Goal: Register for event/course

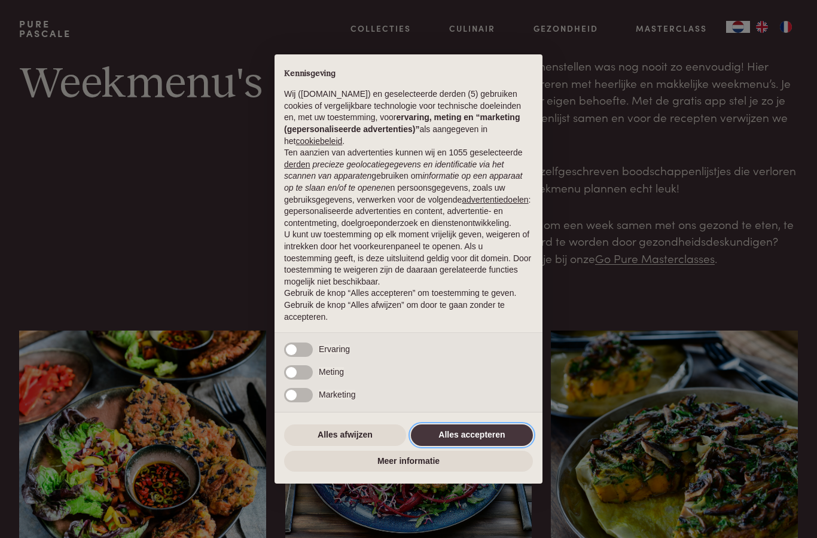
click at [474, 436] on button "Alles accepteren" at bounding box center [472, 435] width 122 height 22
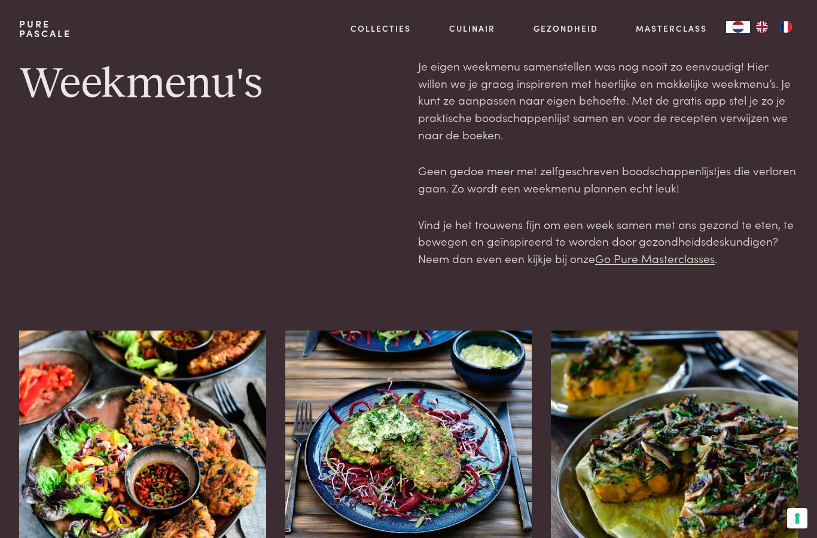
click at [641, 252] on link "Go Pure Masterclasses" at bounding box center [655, 258] width 120 height 16
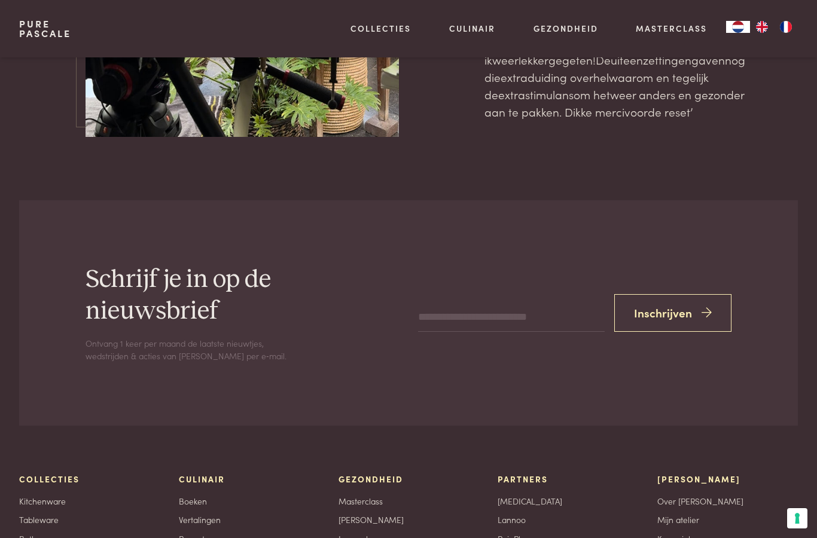
scroll to position [3809, 0]
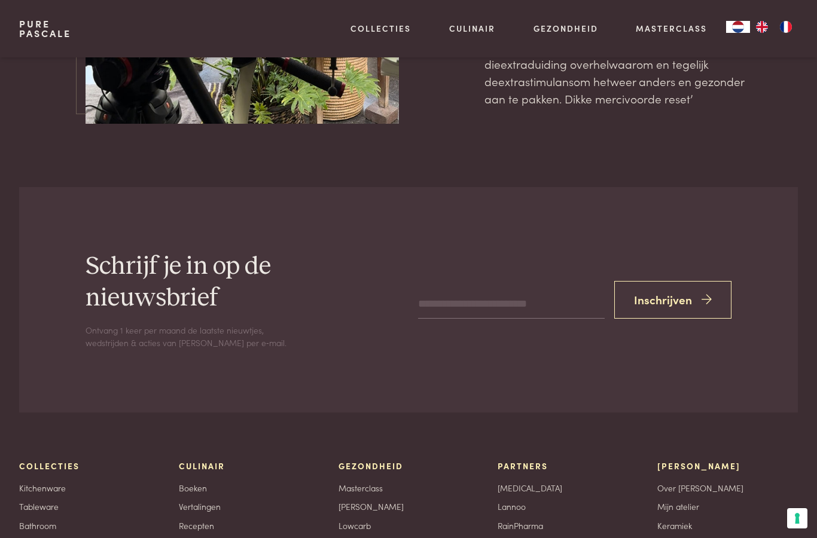
click at [448, 291] on input "email" at bounding box center [511, 305] width 186 height 29
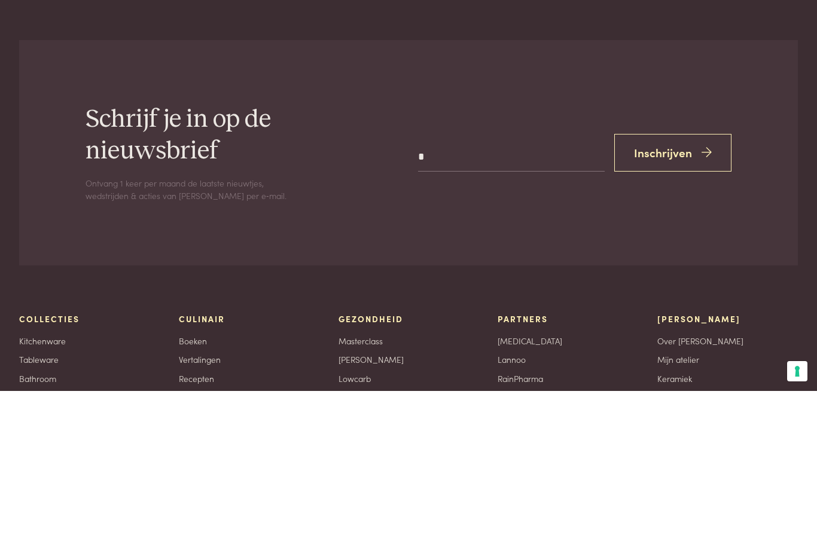
type input "**********"
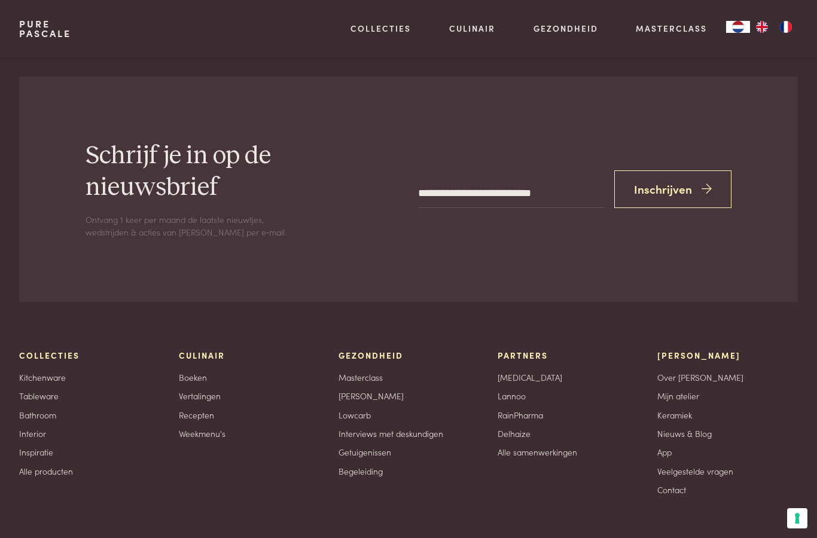
click at [702, 181] on icon "submit" at bounding box center [706, 189] width 10 height 17
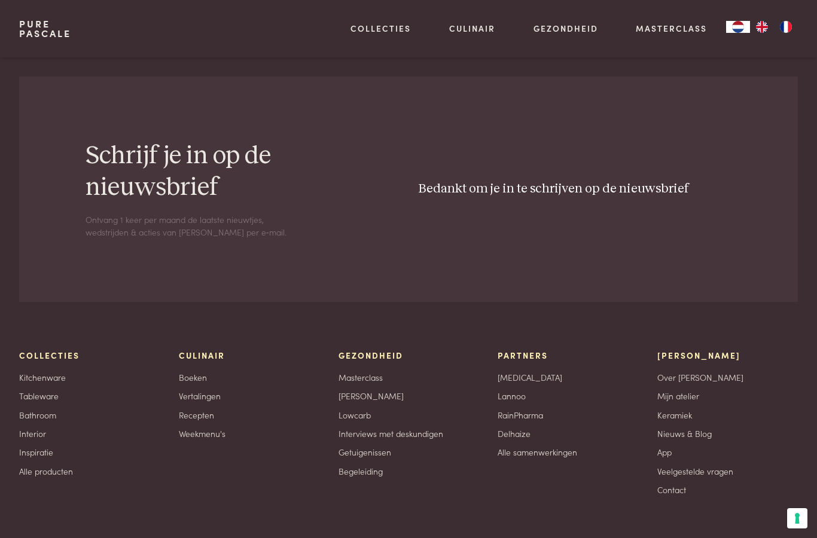
click at [675, 31] on link "Masterclass" at bounding box center [670, 28] width 71 height 13
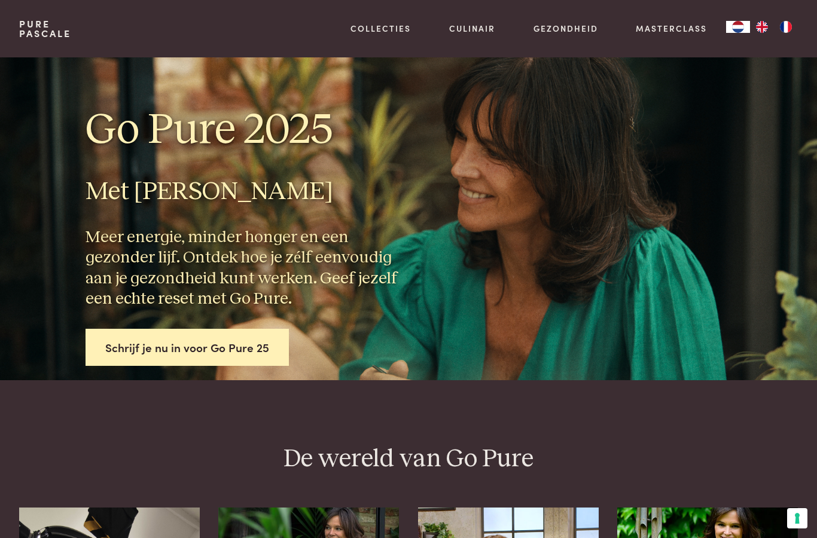
click at [245, 353] on link "Schrijf je nu in voor Go Pure 25" at bounding box center [186, 348] width 203 height 38
